Goal: Transaction & Acquisition: Purchase product/service

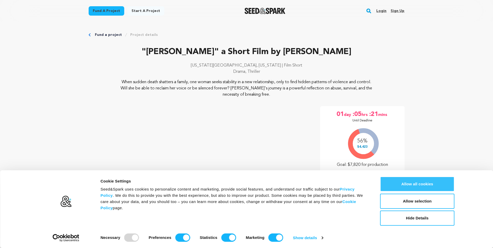
click at [419, 184] on button "Allow all cookies" at bounding box center [418, 184] width 74 height 15
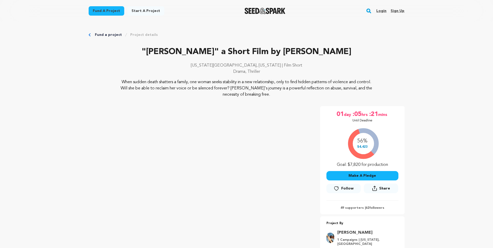
click at [367, 175] on button "Make A Pledge" at bounding box center [363, 175] width 72 height 9
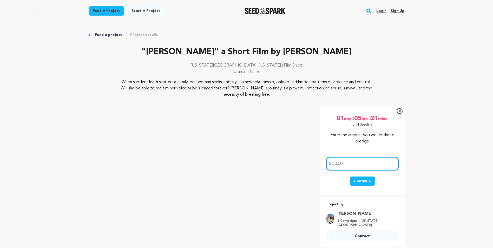
type input "50.00"
click at [364, 182] on button "Continue" at bounding box center [362, 181] width 25 height 9
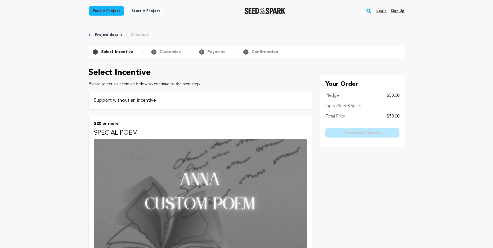
click at [117, 99] on p "Support without an incentive" at bounding box center [200, 100] width 213 height 7
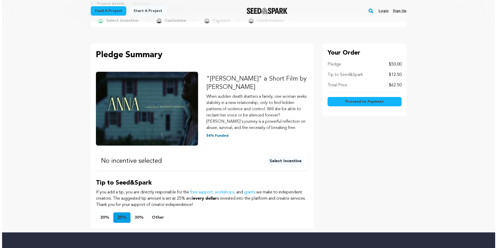
scroll to position [42, 0]
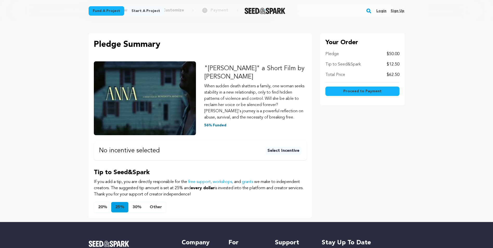
click at [104, 207] on button "20%" at bounding box center [102, 207] width 17 height 10
click at [358, 91] on span "Proceed to Payment" at bounding box center [363, 91] width 38 height 5
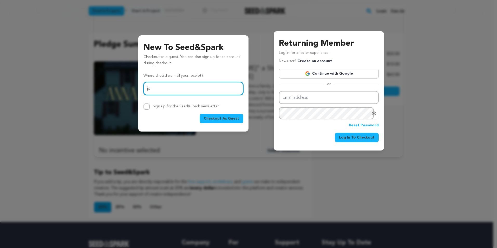
type input "[EMAIL_ADDRESS][DOMAIN_NAME]"
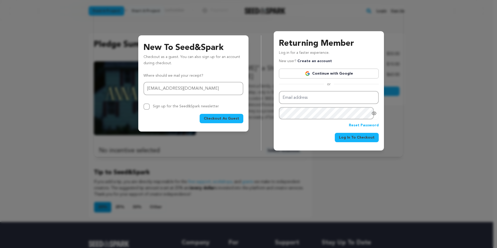
click at [223, 118] on span "Checkout As Guest" at bounding box center [221, 118] width 35 height 5
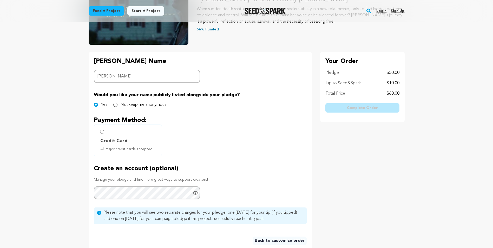
scroll to position [101, 0]
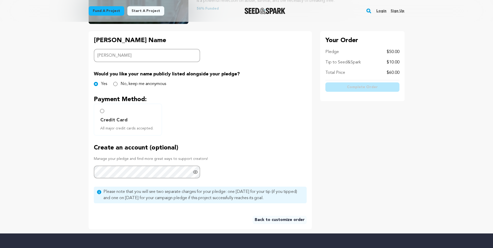
type input "jamey cutelis"
click at [103, 112] on input "Credit Card All major credit cards accepted." at bounding box center [102, 111] width 4 height 4
radio input "false"
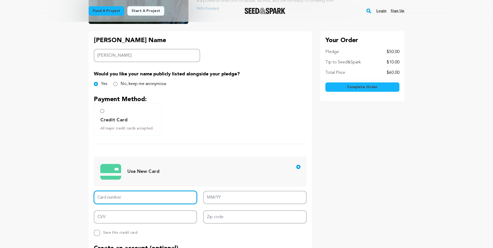
click at [109, 198] on input "Card number" at bounding box center [146, 197] width 104 height 13
type input "5595 9100 2867 0099"
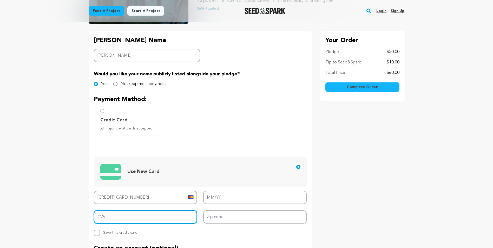
click at [99, 217] on input "CVV" at bounding box center [146, 216] width 104 height 13
type input "899"
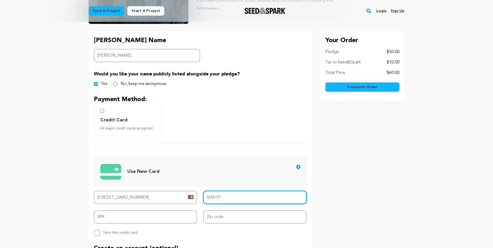
click at [217, 195] on input "MM/YY" at bounding box center [255, 197] width 104 height 13
type input "08/29"
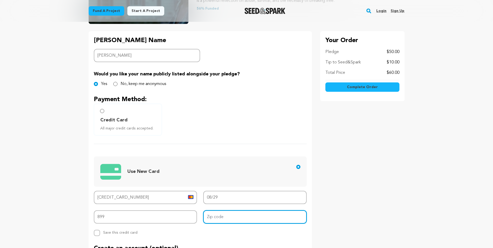
click at [223, 218] on input "Zip code" at bounding box center [255, 216] width 104 height 13
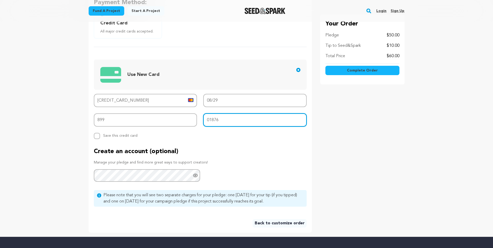
scroll to position [205, 0]
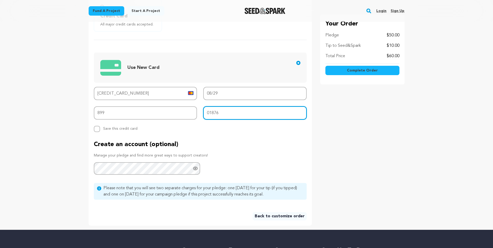
type input "01876"
click at [366, 69] on span "Complete Order" at bounding box center [362, 70] width 31 height 5
